Goal: Check status: Check status

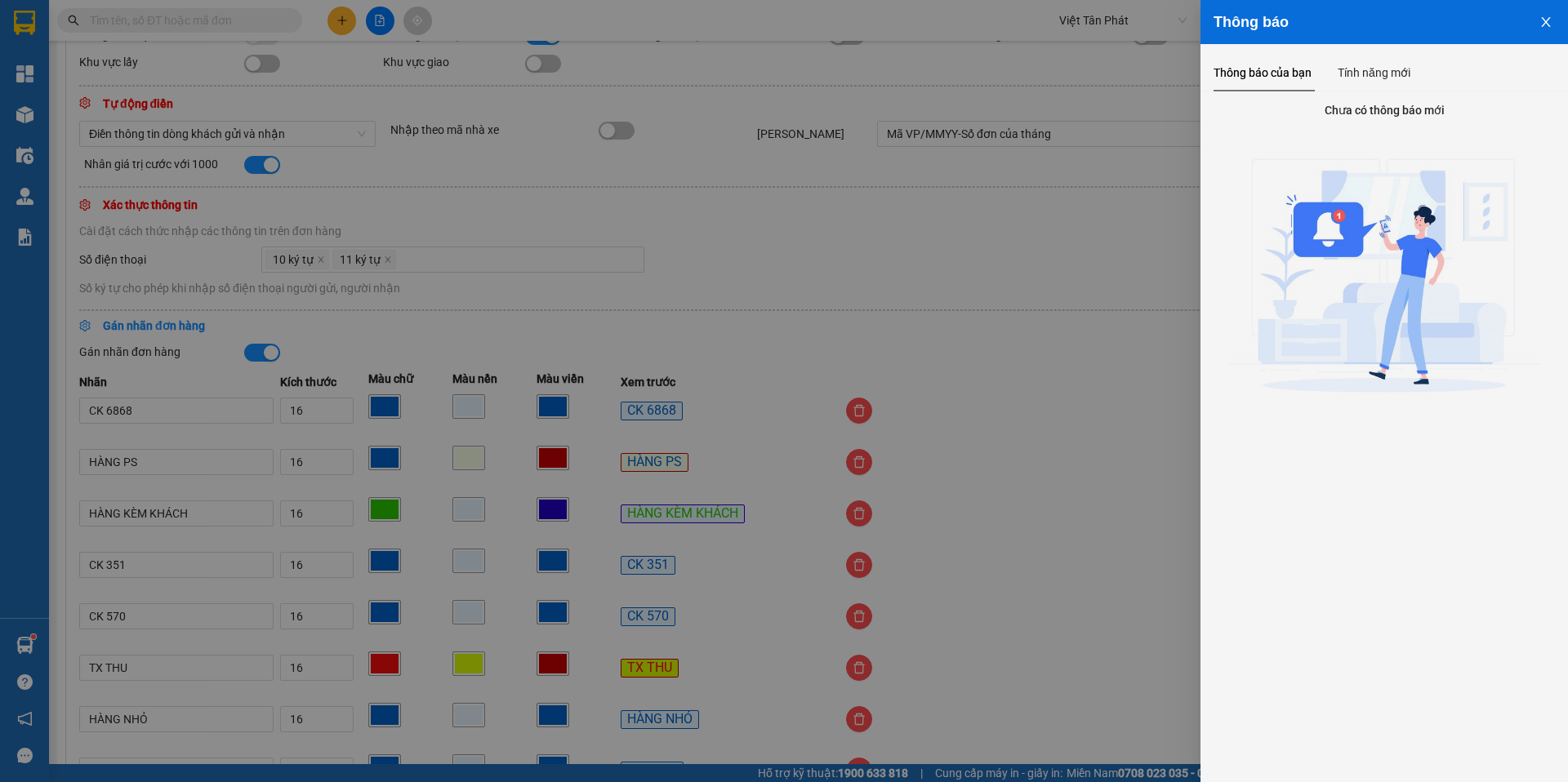
click at [1543, 26] on icon "close" at bounding box center [1545, 22] width 9 height 10
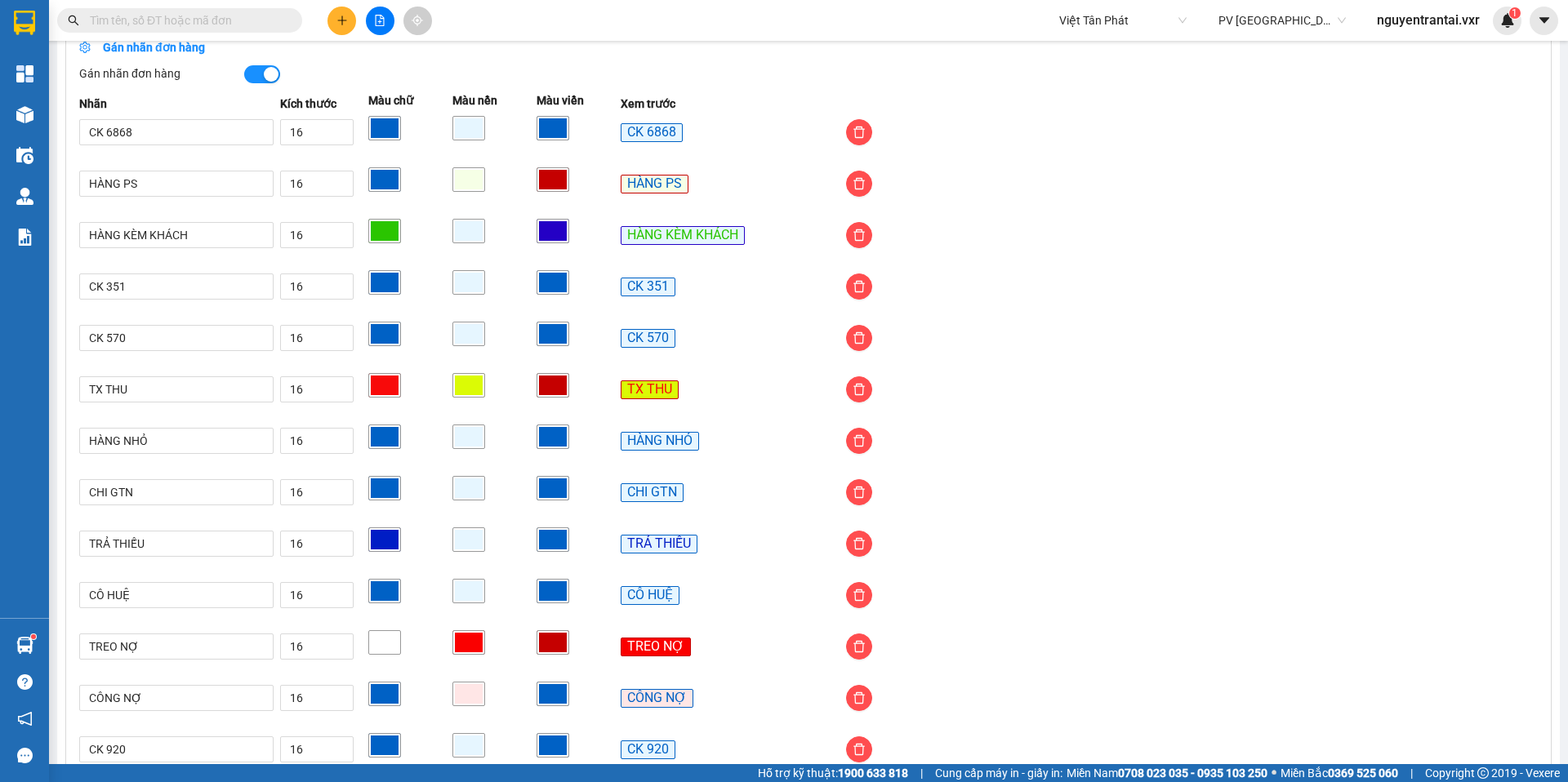
scroll to position [785, 0]
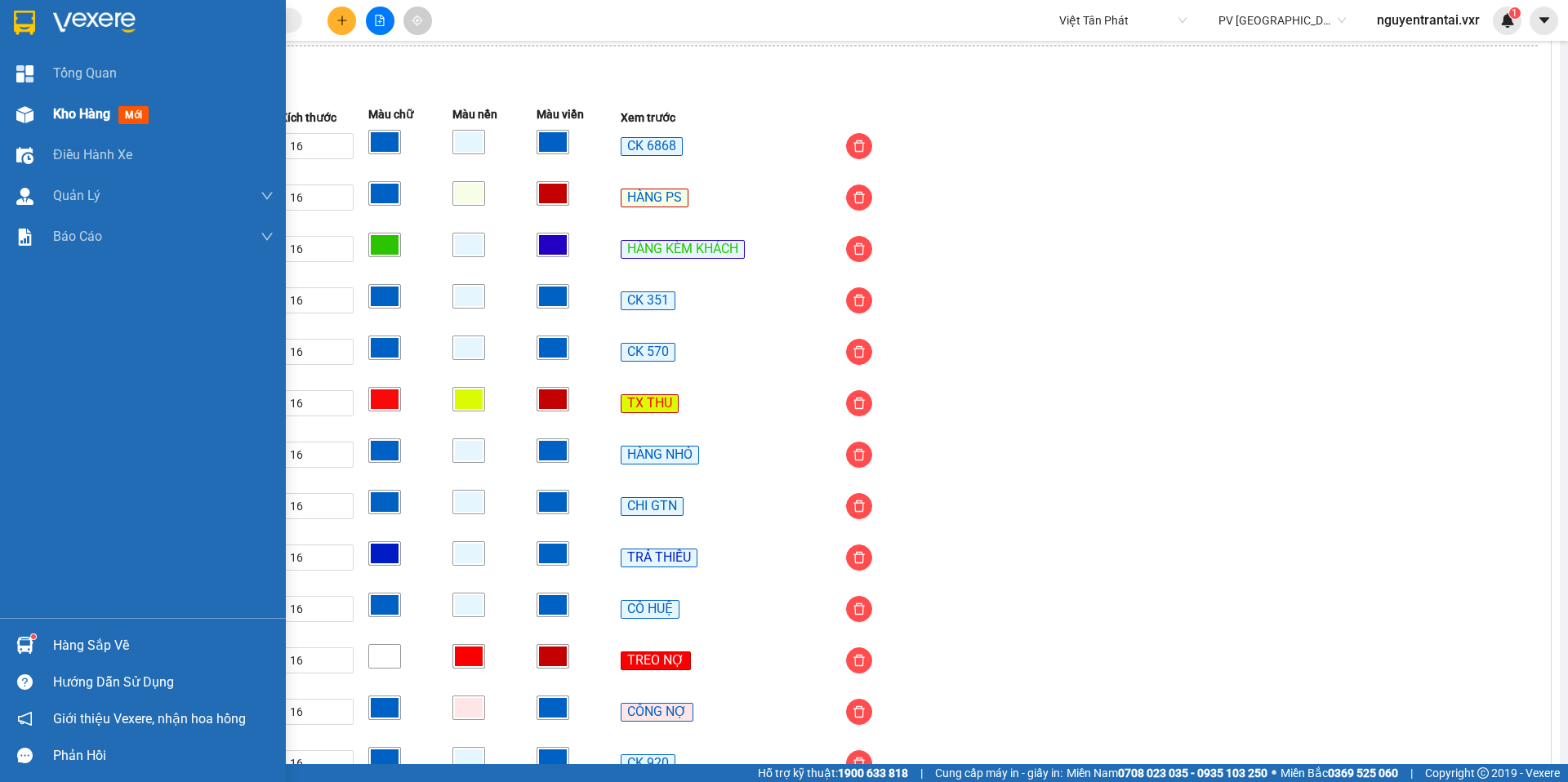
click at [62, 112] on span "Kho hàng" at bounding box center [81, 114] width 57 height 16
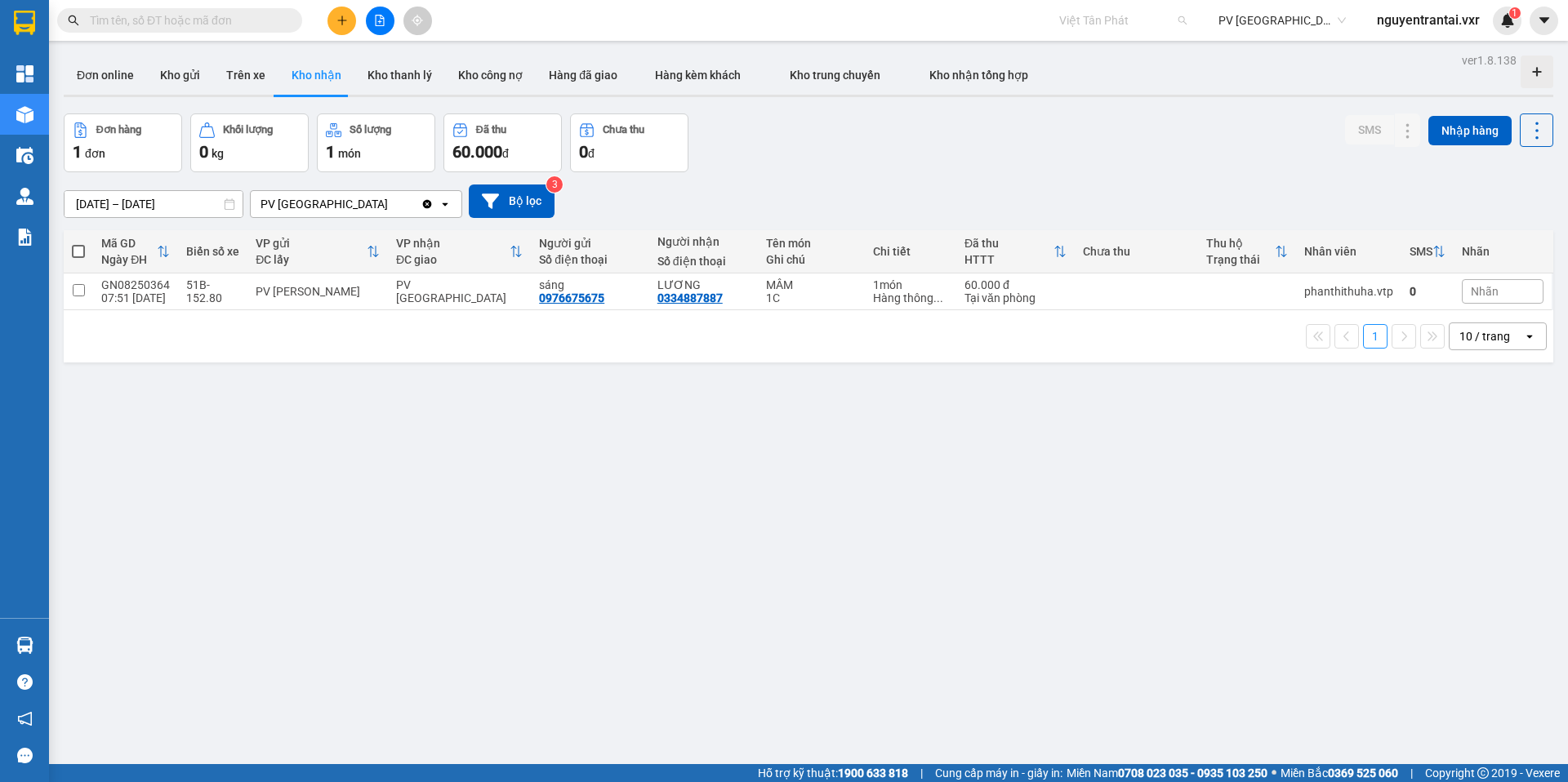
click at [1134, 24] on span "Việt Tân Phát" at bounding box center [1123, 20] width 128 height 24
click at [1107, 24] on span "Việt Tân Phát" at bounding box center [1123, 20] width 128 height 24
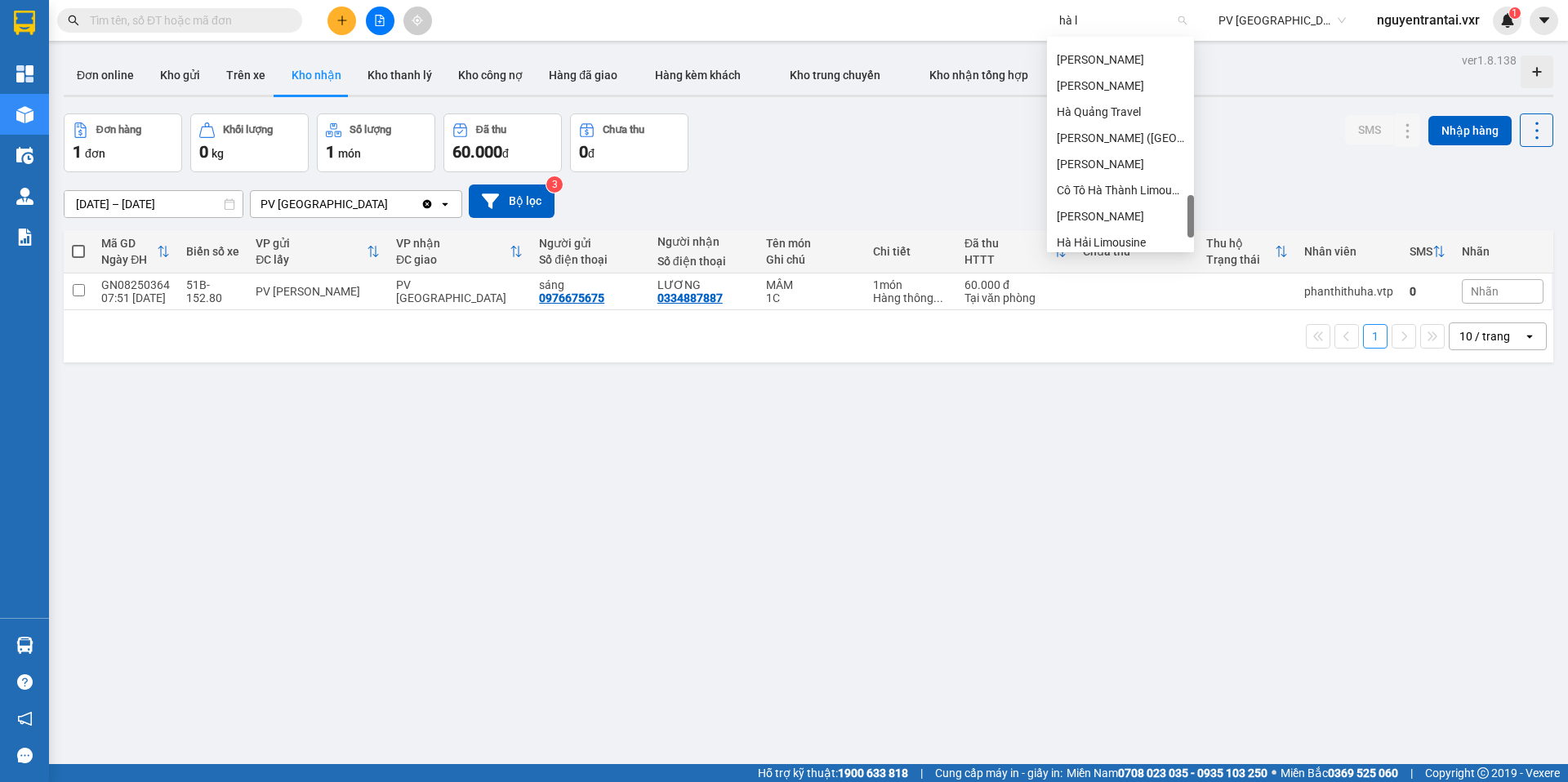
scroll to position [0, 0]
type input "hà lan"
click at [1131, 75] on div "Hà Lan" at bounding box center [1120, 79] width 128 height 18
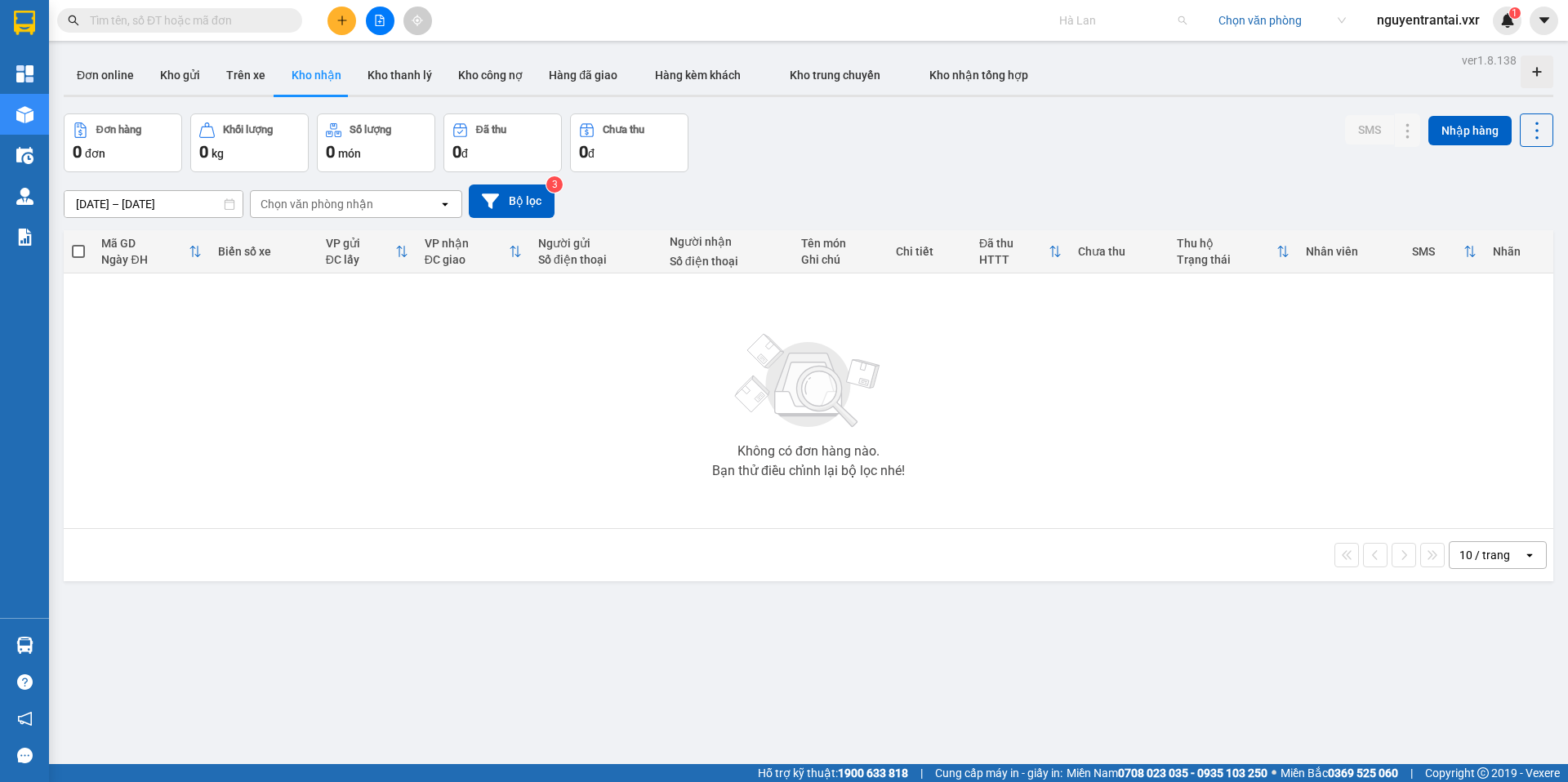
click at [1118, 15] on span "Hà Lan" at bounding box center [1123, 20] width 128 height 24
type input "tiến oanh"
click at [1123, 59] on div "Tiến Oanh" at bounding box center [1120, 52] width 128 height 18
click at [1282, 19] on input "search" at bounding box center [1276, 20] width 116 height 24
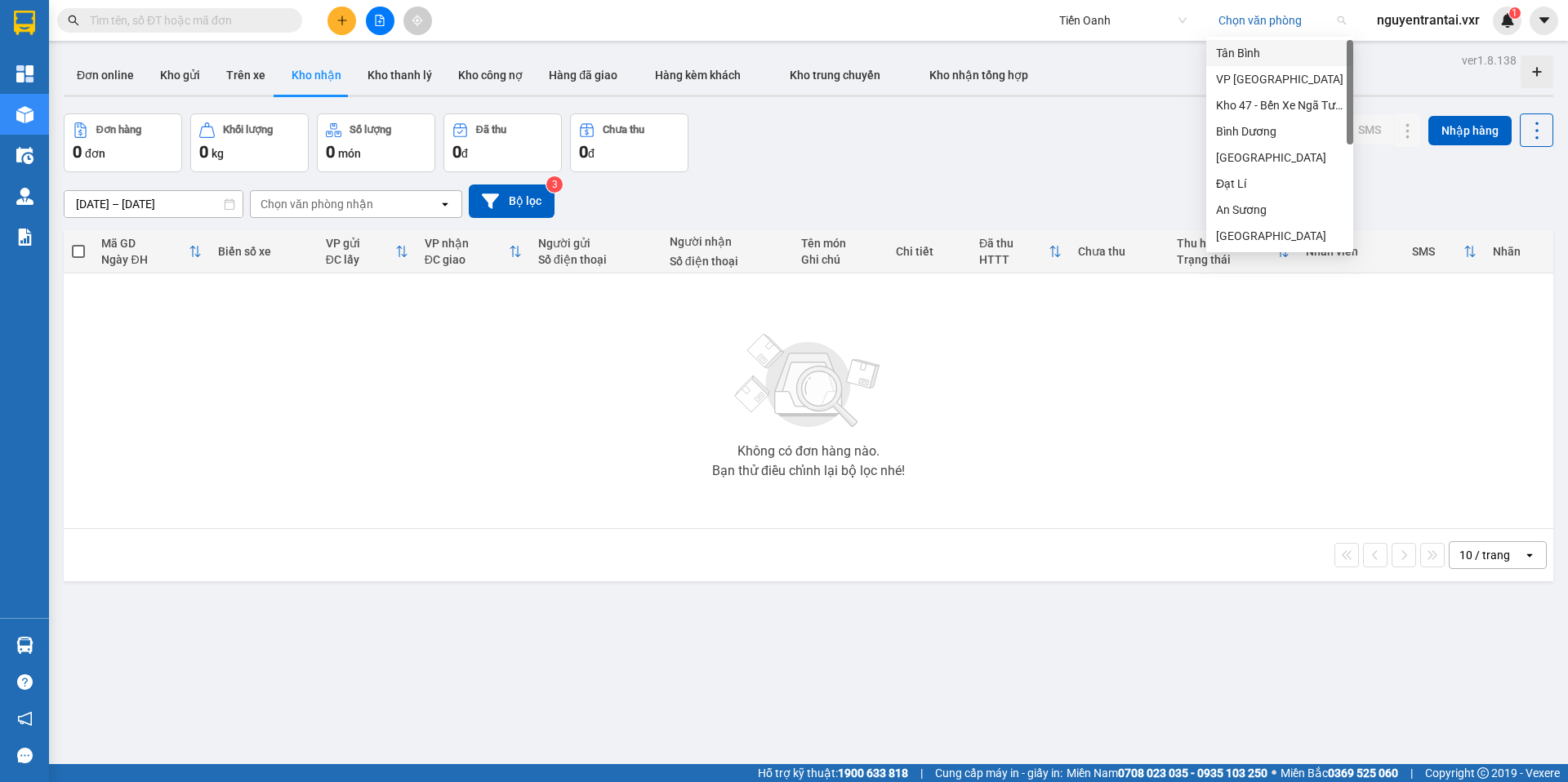
click at [1278, 55] on div "Tân Bình" at bounding box center [1280, 52] width 128 height 18
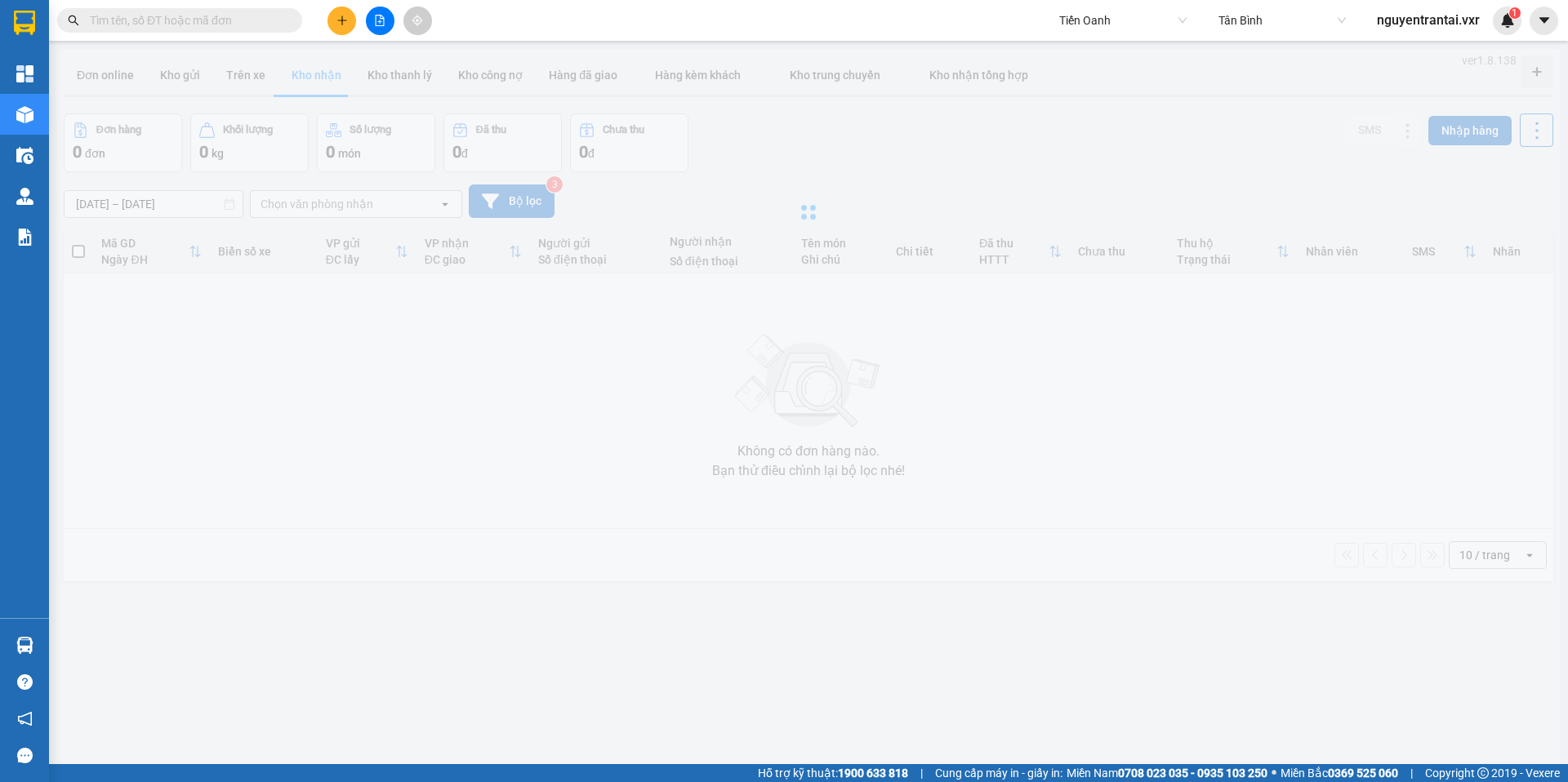
type input "31/07/2025 – 14/08/2025"
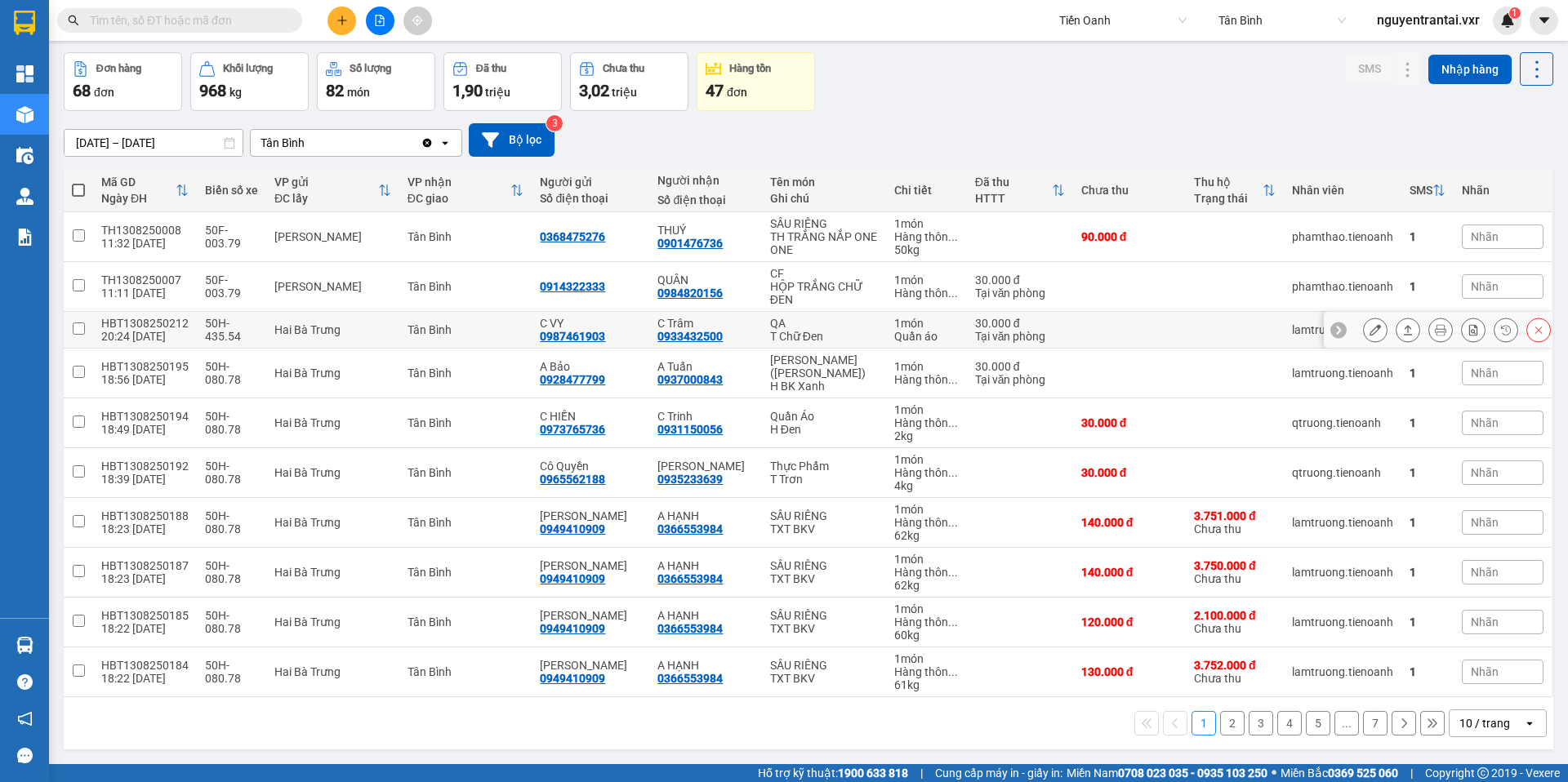
scroll to position [75, 0]
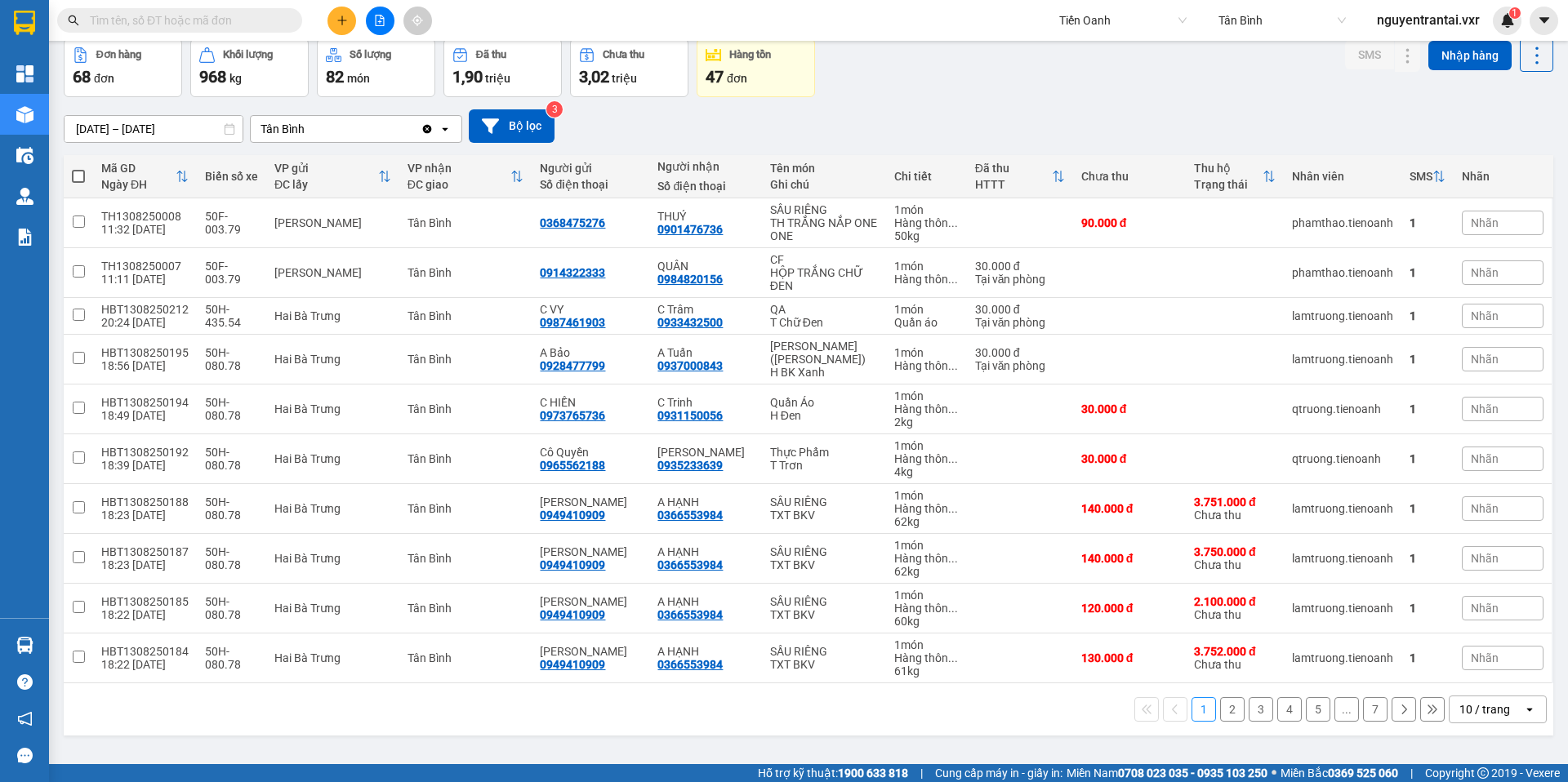
click at [1488, 716] on div "10 / trang" at bounding box center [1485, 709] width 51 height 17
click at [1485, 675] on span "100 / trang" at bounding box center [1479, 674] width 59 height 17
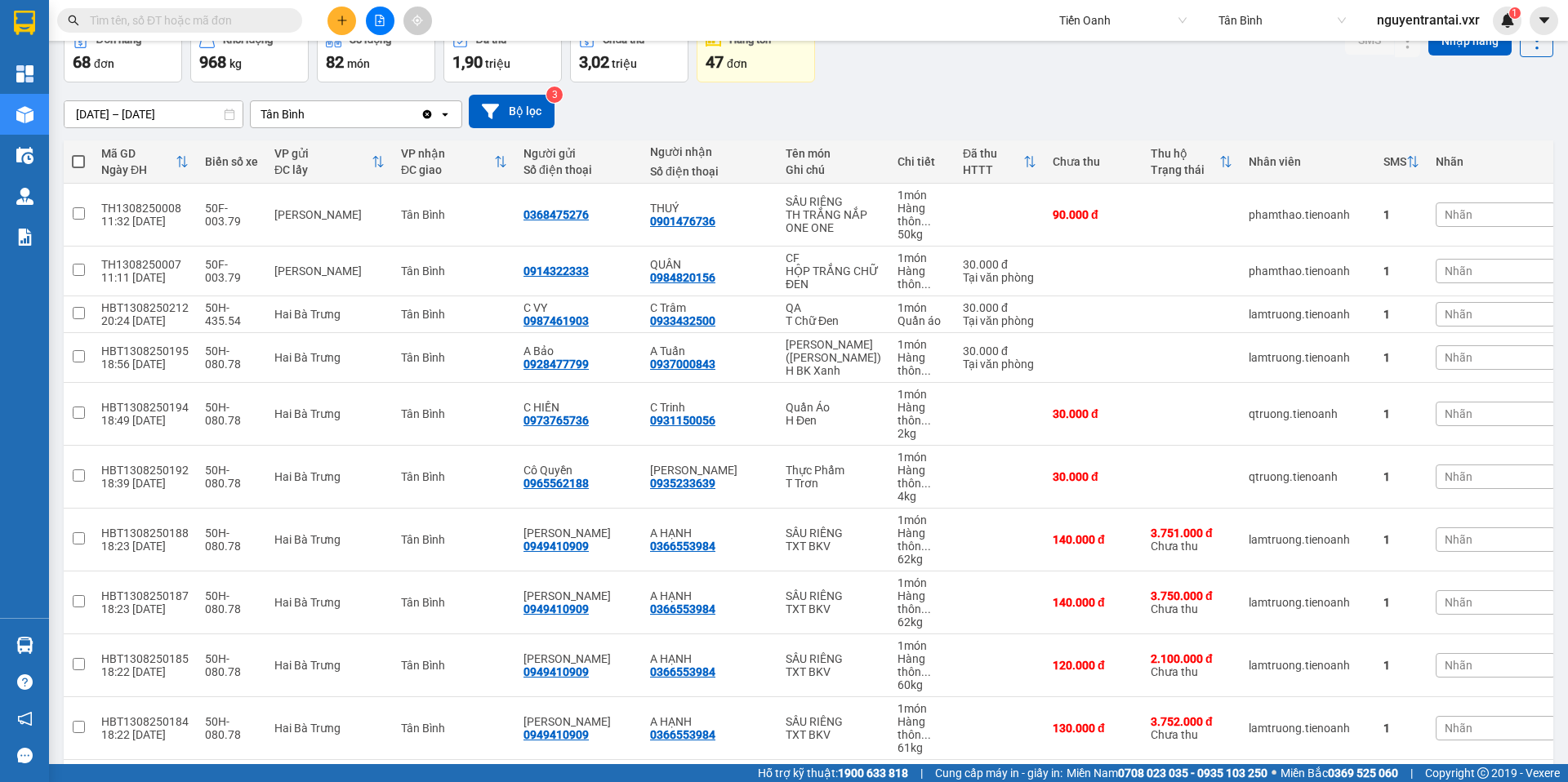
scroll to position [91, 0]
